Goal: Information Seeking & Learning: Learn about a topic

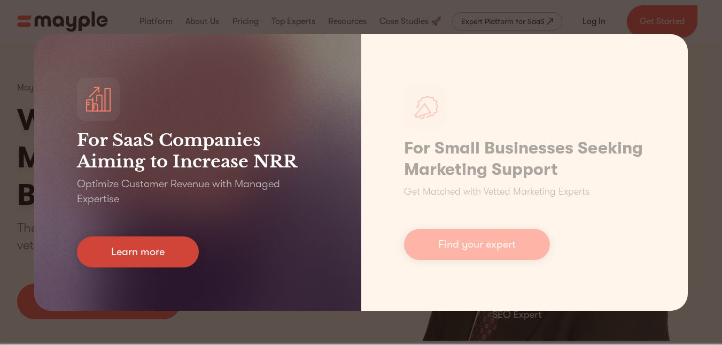
click at [115, 246] on link "Learn more" at bounding box center [138, 251] width 122 height 31
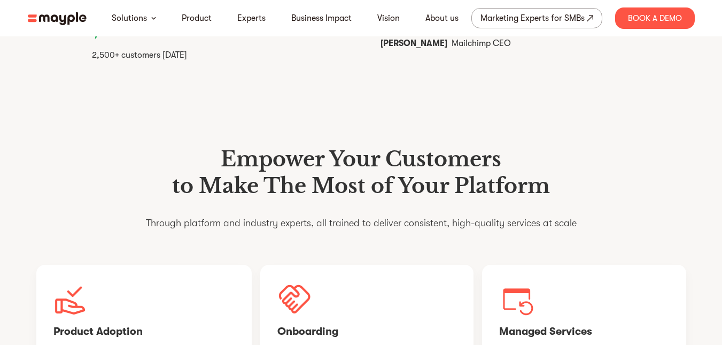
scroll to position [694, 0]
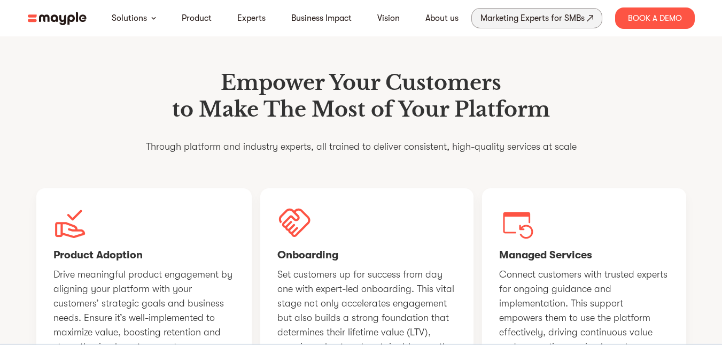
click at [552, 15] on div "Marketing Experts for SMBs" at bounding box center [532, 18] width 104 height 15
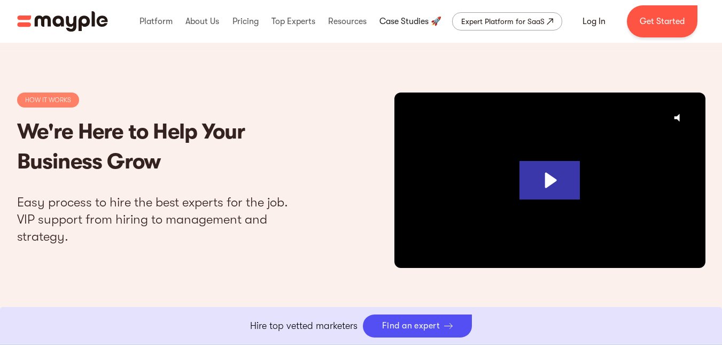
scroll to position [3002, 0]
